Goal: Task Accomplishment & Management: Manage account settings

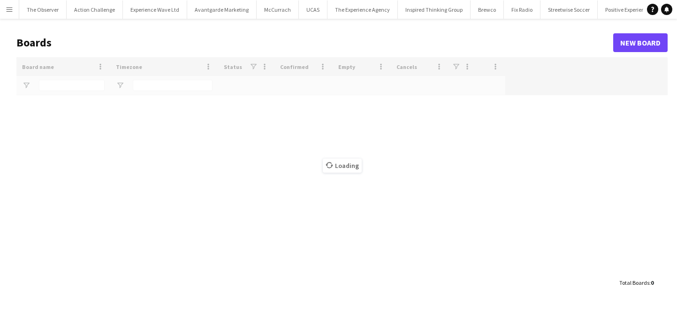
type input "**"
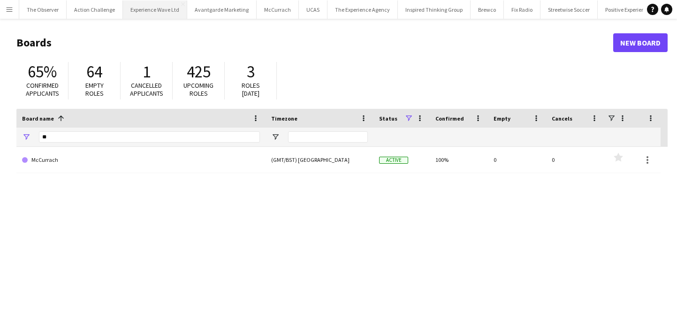
click at [156, 9] on button "Experience Wave Ltd Close" at bounding box center [155, 9] width 64 height 18
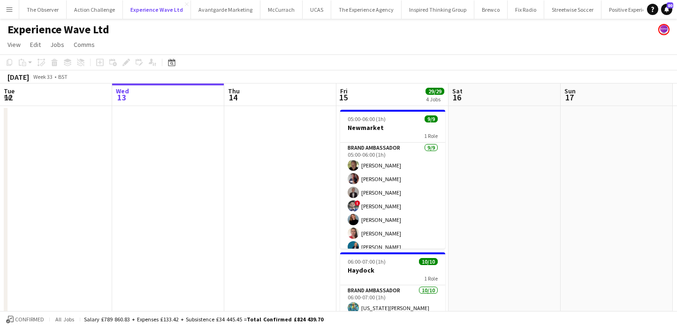
scroll to position [0, 228]
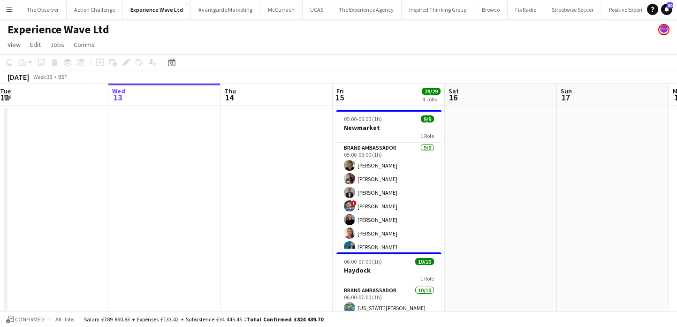
click at [12, 13] on app-icon "Menu" at bounding box center [10, 10] width 8 height 8
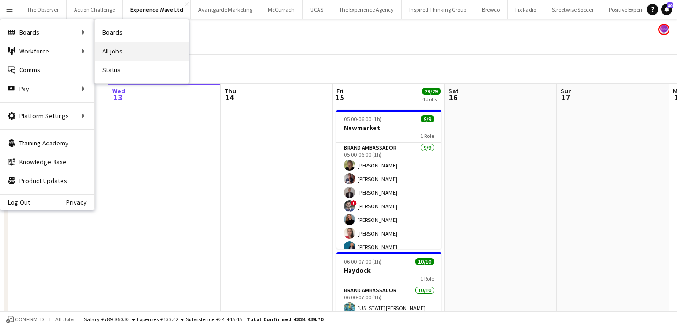
click at [139, 52] on link "All jobs" at bounding box center [142, 51] width 94 height 19
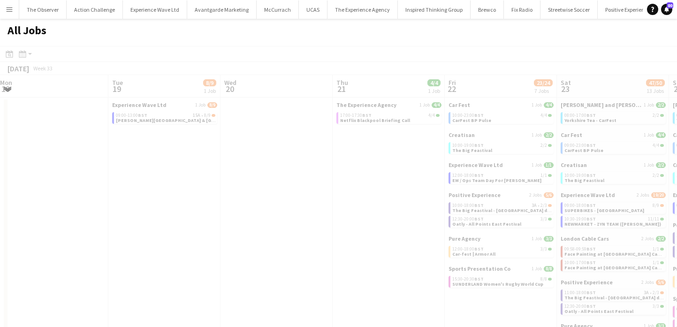
scroll to position [0, 282]
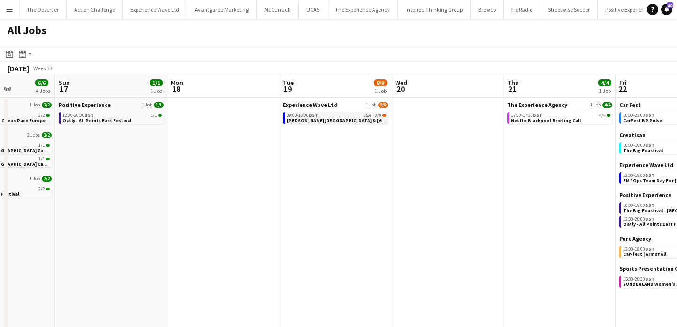
click at [352, 120] on span "[PERSON_NAME][GEOGRAPHIC_DATA] & [GEOGRAPHIC_DATA] Virtual Training" at bounding box center [374, 120] width 175 height 6
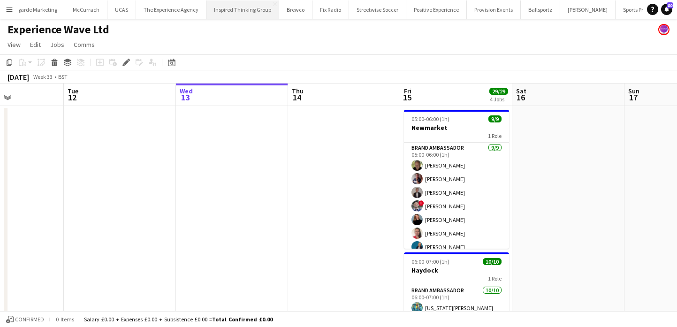
scroll to position [0, 335]
click at [485, 14] on button "Sports Presentation Co Close" at bounding box center [510, 9] width 69 height 18
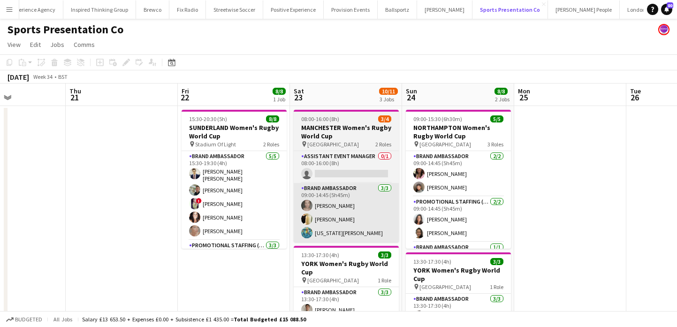
scroll to position [0, 291]
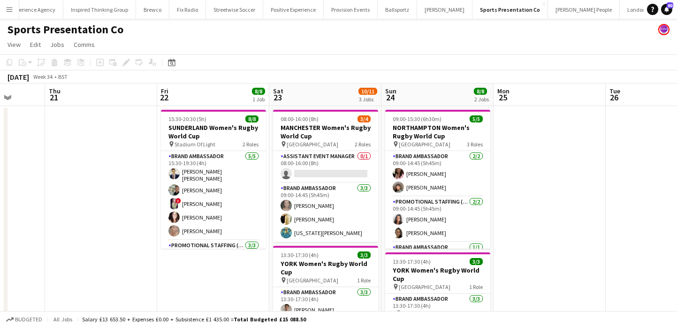
click at [554, 221] on app-date-cell at bounding box center [550, 295] width 112 height 379
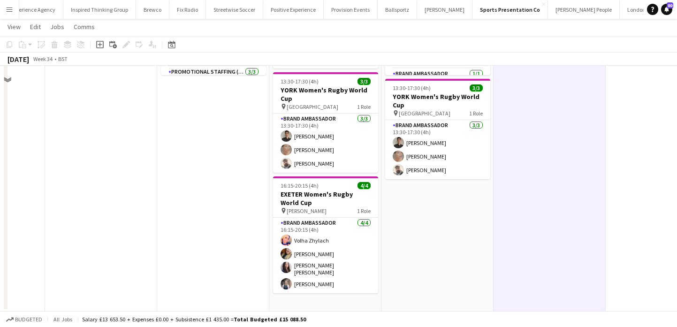
scroll to position [0, 0]
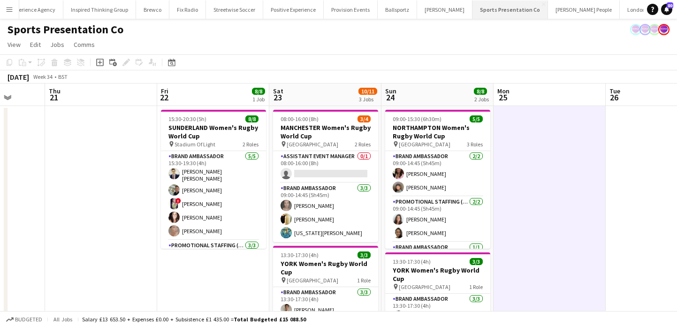
click at [475, 9] on button "Sports Presentation Co Close" at bounding box center [510, 9] width 76 height 18
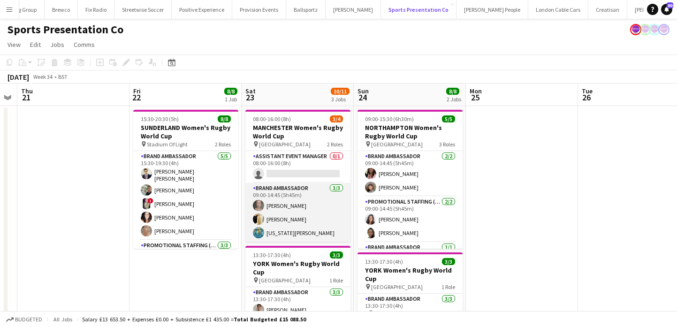
scroll to position [1, 0]
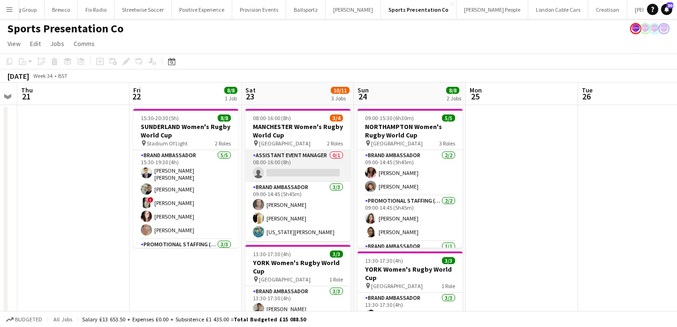
click at [329, 167] on app-card-role "Assistant Event Manager 0/1 08:00-16:00 (8h) single-neutral-actions" at bounding box center [297, 166] width 105 height 32
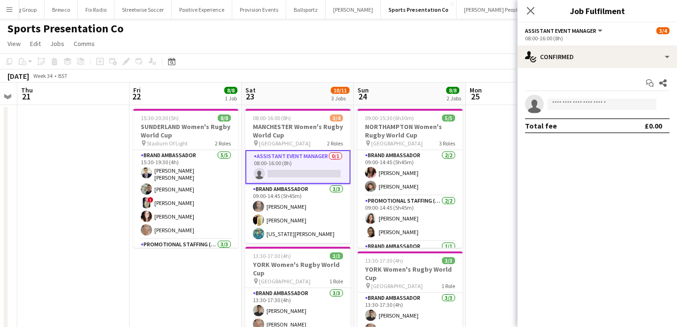
click at [488, 182] on app-date-cell at bounding box center [522, 294] width 112 height 379
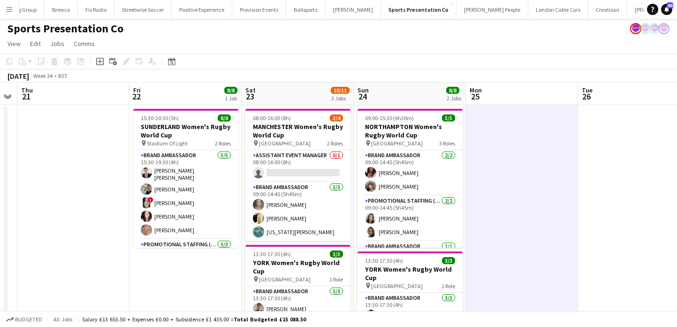
click at [11, 8] on app-icon "Menu" at bounding box center [10, 10] width 8 height 8
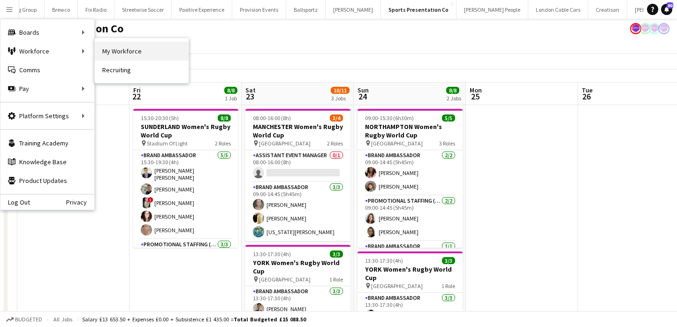
click at [125, 43] on link "My Workforce" at bounding box center [142, 51] width 94 height 19
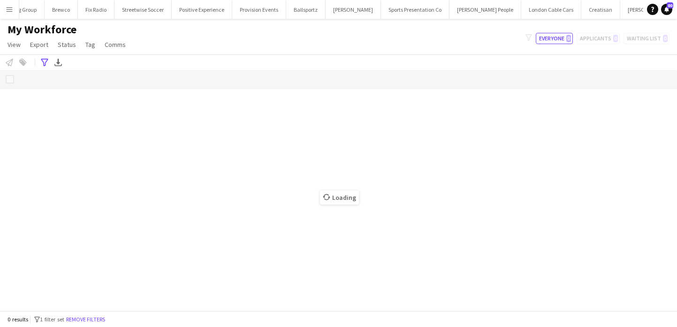
scroll to position [0, 424]
click at [101, 319] on button "Remove filters" at bounding box center [85, 319] width 43 height 10
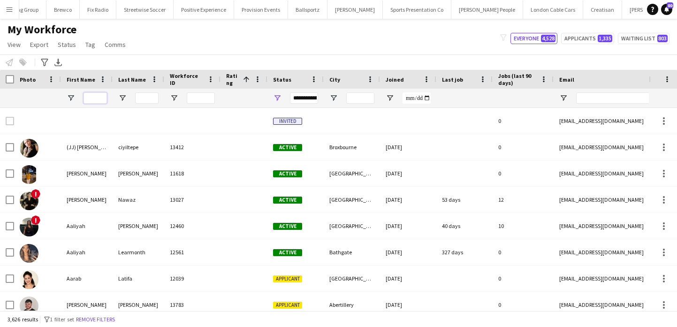
click at [100, 94] on input "First Name Filter Input" at bounding box center [95, 97] width 23 height 11
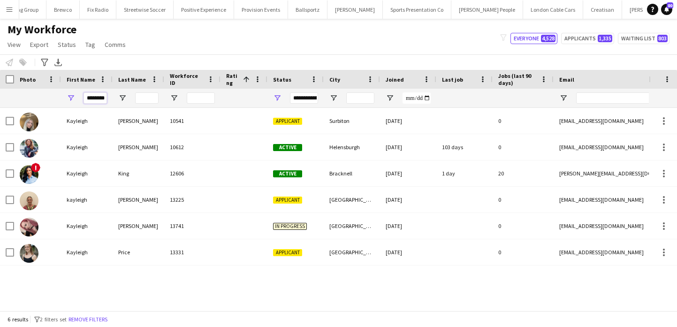
type input "********"
click at [149, 96] on input "Last Name Filter Input" at bounding box center [146, 97] width 23 height 11
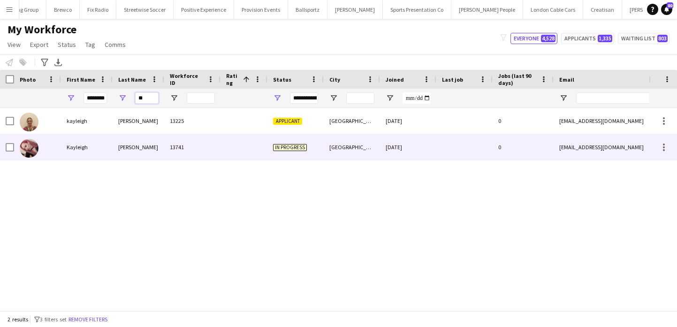
type input "**"
click at [172, 136] on div "13741" at bounding box center [192, 147] width 56 height 26
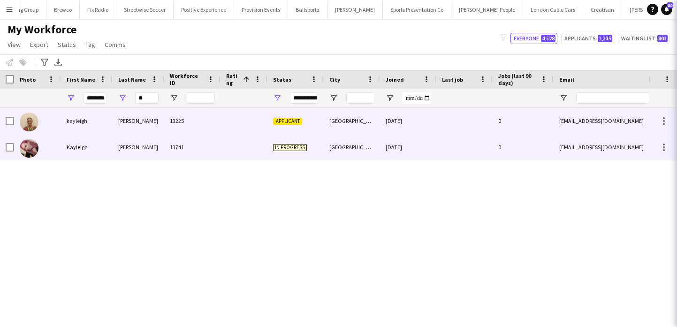
click at [175, 122] on div "13225" at bounding box center [192, 121] width 56 height 26
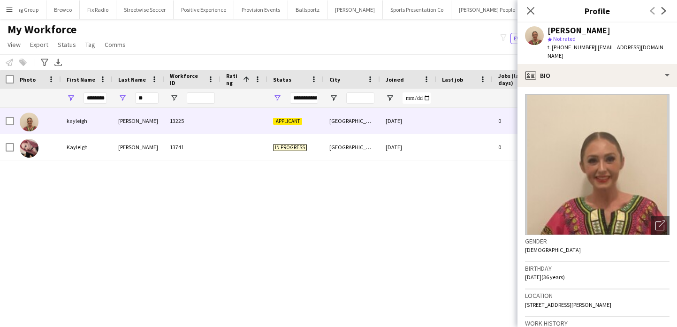
scroll to position [505, 0]
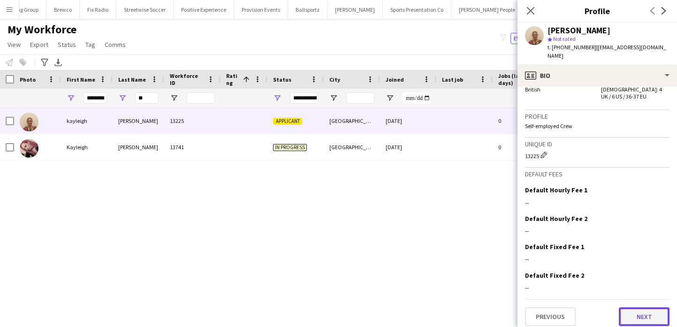
click at [662, 314] on button "Next" at bounding box center [644, 316] width 51 height 19
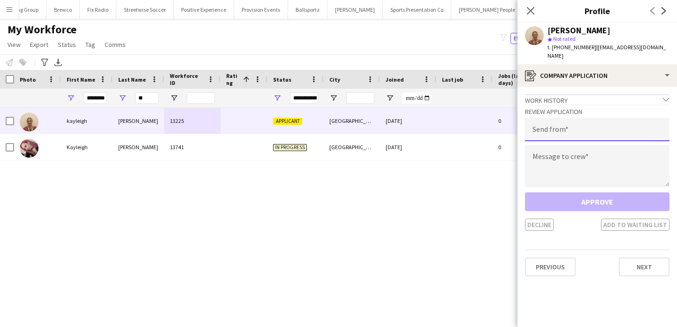
click at [608, 126] on input "email" at bounding box center [597, 129] width 145 height 23
type input "**********"
click at [609, 134] on div "**********" at bounding box center [597, 168] width 145 height 126
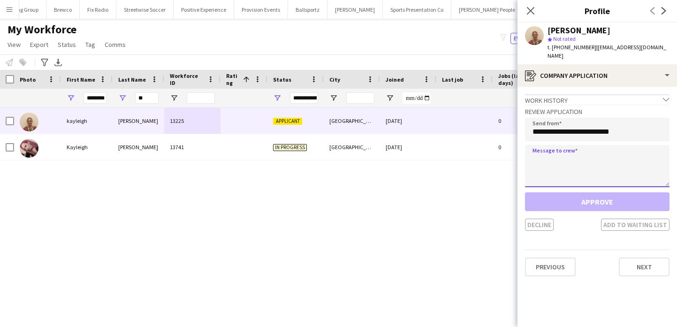
click at [610, 145] on textarea at bounding box center [597, 166] width 145 height 42
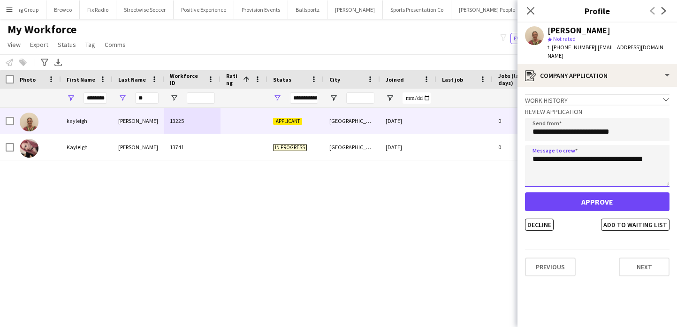
type textarea "**********"
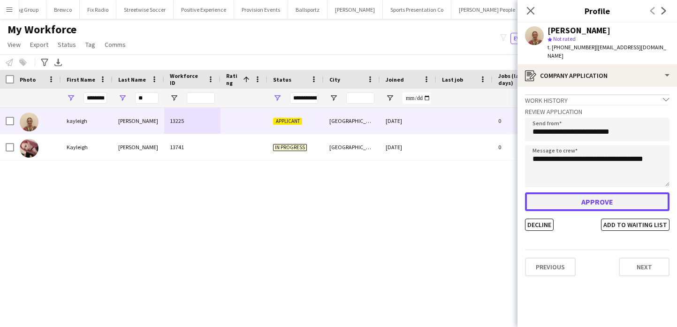
click at [613, 192] on button "Approve" at bounding box center [597, 201] width 145 height 19
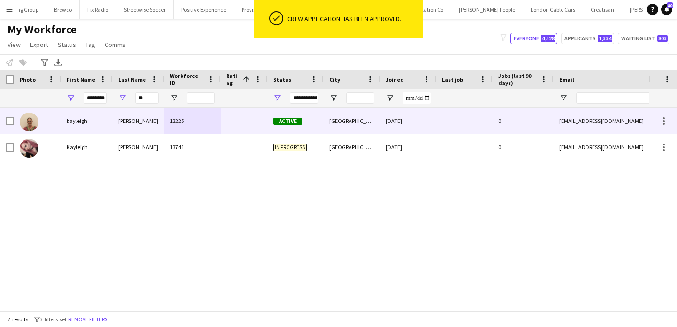
click at [484, 118] on div at bounding box center [464, 121] width 56 height 26
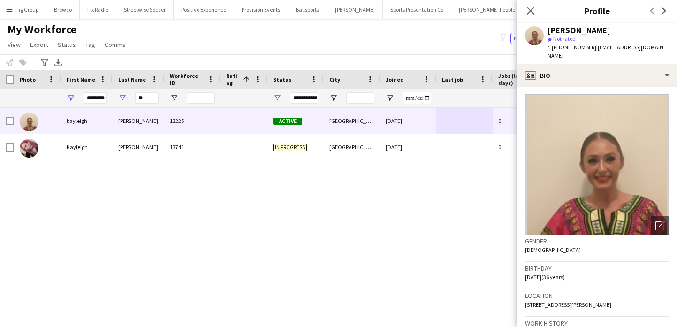
click at [602, 41] on div "star Not rated" at bounding box center [609, 39] width 122 height 8
click at [599, 31] on div "[PERSON_NAME]" at bounding box center [579, 30] width 63 height 8
copy div "[PERSON_NAME]"
